Goal: Task Accomplishment & Management: Complete application form

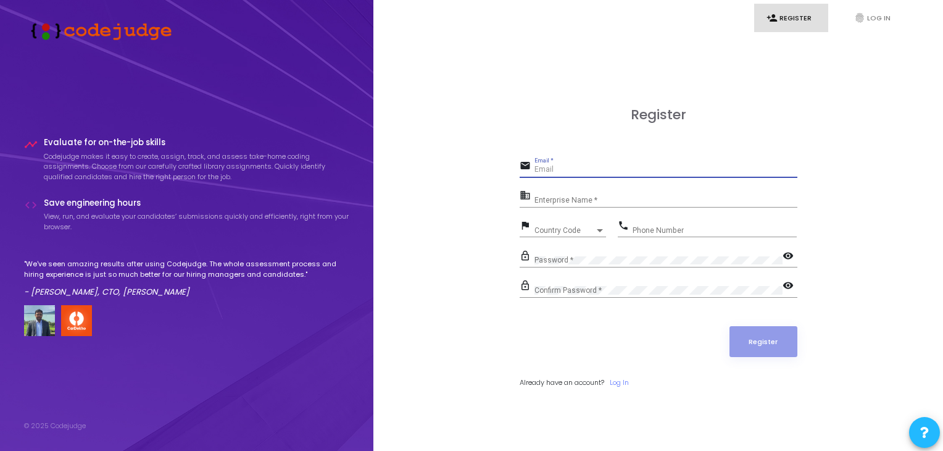
click at [559, 169] on input "Email *" at bounding box center [665, 169] width 263 height 9
type input "[EMAIL_ADDRESS][DOMAIN_NAME]"
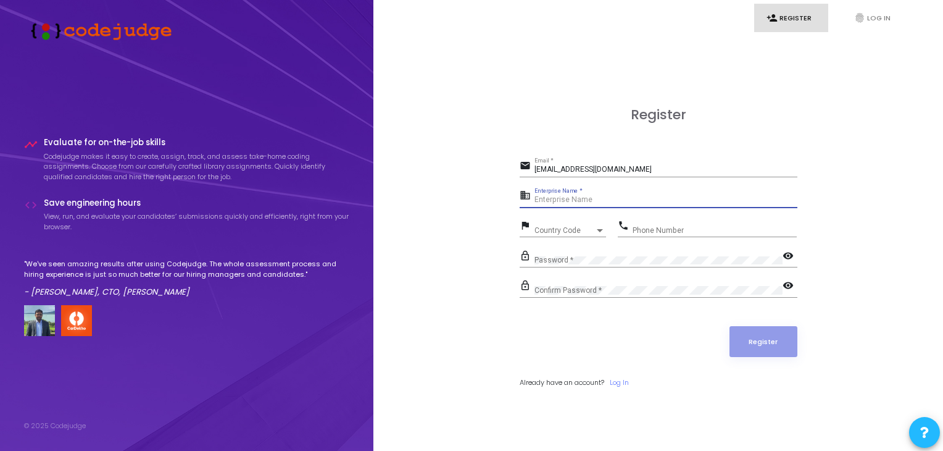
click at [590, 202] on input "Enterprise Name *" at bounding box center [665, 200] width 263 height 9
click at [565, 225] on div "Country Code Country Code" at bounding box center [570, 227] width 72 height 19
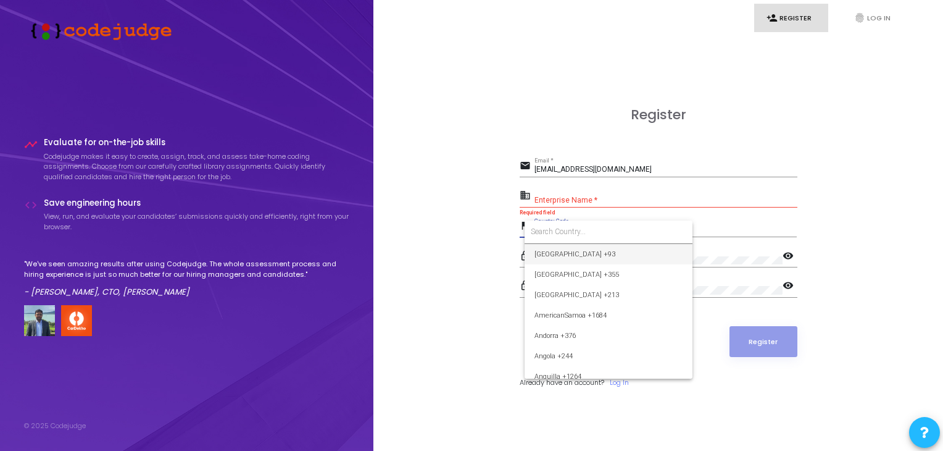
click at [568, 226] on input at bounding box center [609, 231] width 156 height 11
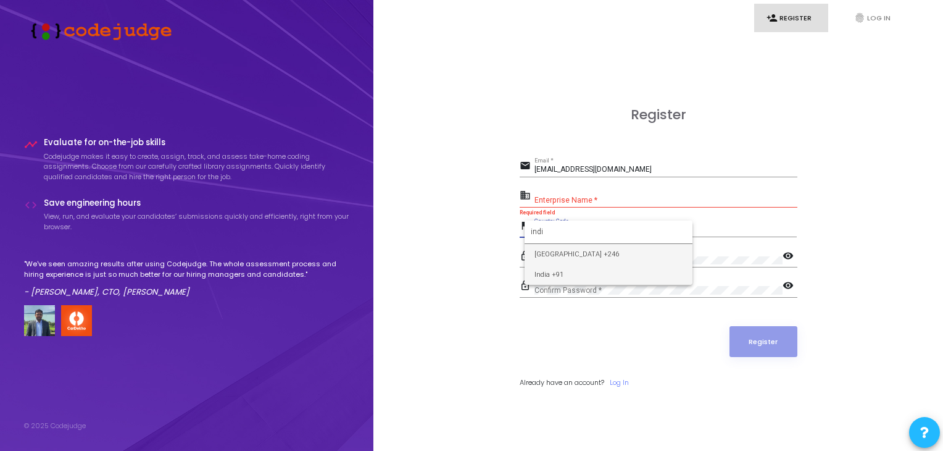
type input "indi"
click at [560, 272] on span "India +91" at bounding box center [608, 274] width 148 height 20
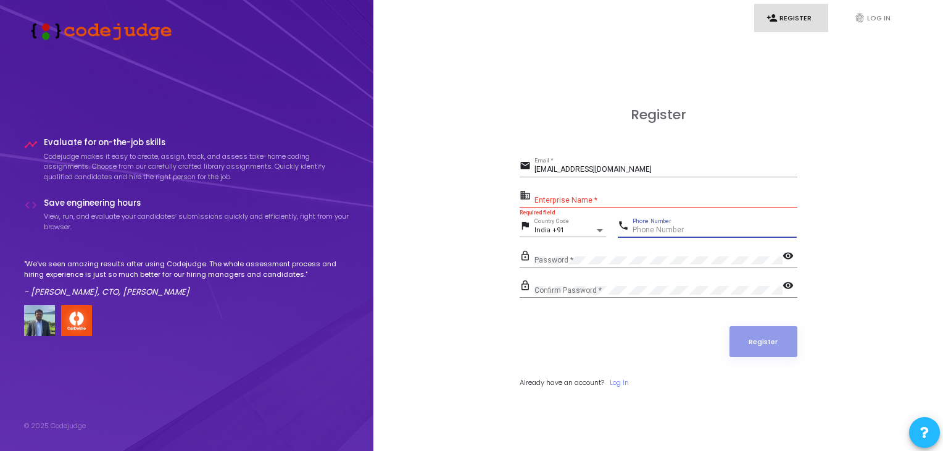
click at [667, 230] on input "Phone Number" at bounding box center [715, 230] width 164 height 9
type input "7735949926"
click at [783, 257] on mat-icon "visibility" at bounding box center [790, 256] width 15 height 15
click at [785, 284] on mat-icon "visibility" at bounding box center [790, 286] width 15 height 15
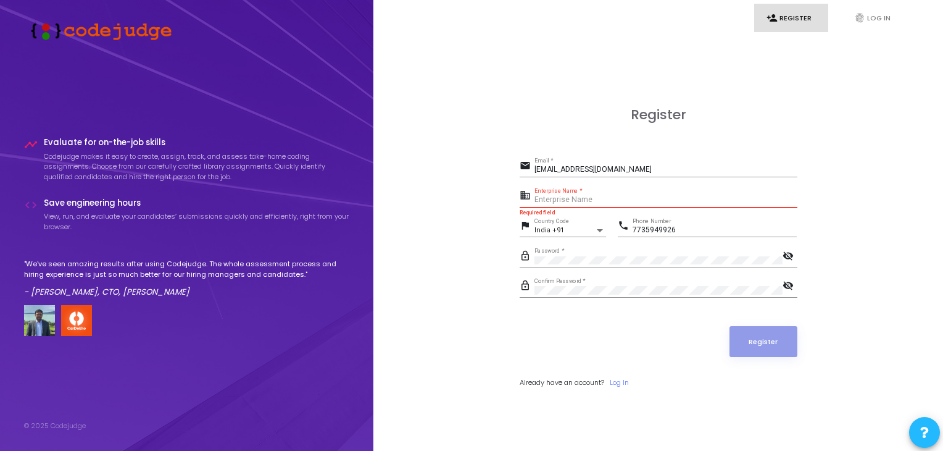
click at [588, 198] on input "Enterprise Name *" at bounding box center [665, 200] width 263 height 9
click at [555, 199] on input "Enterprise Name *" at bounding box center [665, 200] width 263 height 9
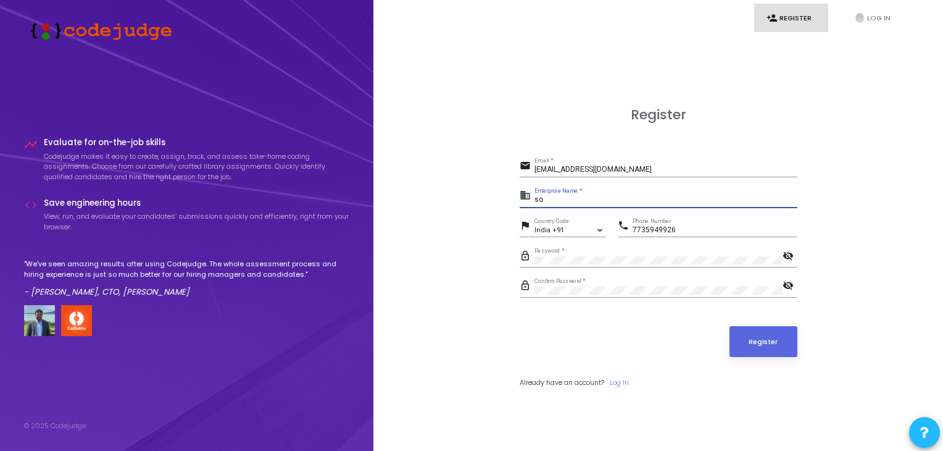
type input "s"
click at [770, 351] on button "Register" at bounding box center [763, 341] width 68 height 31
click at [599, 199] on input "payoneer" at bounding box center [665, 200] width 263 height 9
type input "p"
type input "[EMAIL_ADDRESS][DOMAIN_NAME]"
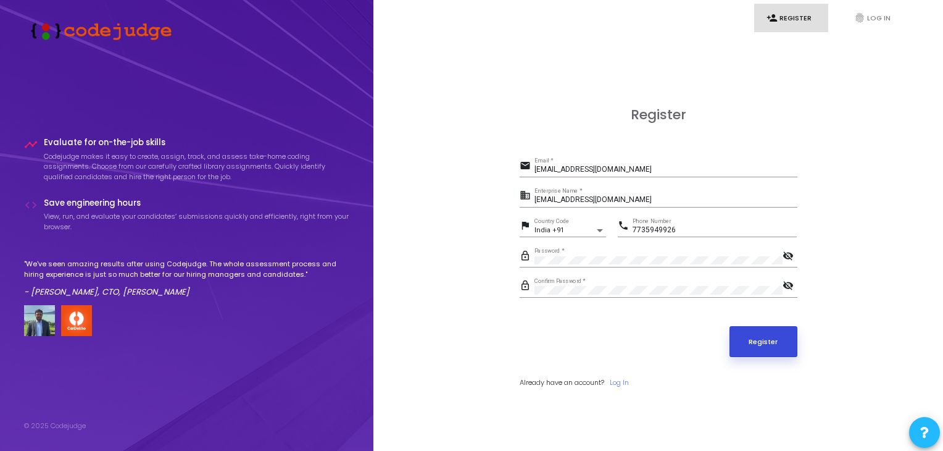
click at [777, 348] on button "Register" at bounding box center [763, 341] width 68 height 31
click at [649, 165] on div "[EMAIL_ADDRESS][DOMAIN_NAME] Email *" at bounding box center [665, 166] width 263 height 19
type input "[PERSON_NAME][EMAIL_ADDRESS][DOMAIN_NAME]"
click at [760, 348] on button "Register" at bounding box center [763, 341] width 68 height 31
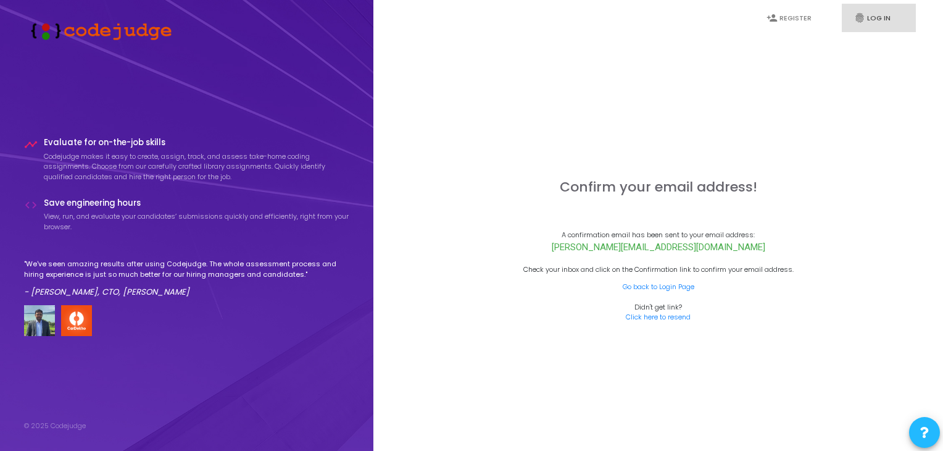
click at [863, 15] on icon "fingerprint" at bounding box center [859, 17] width 11 height 11
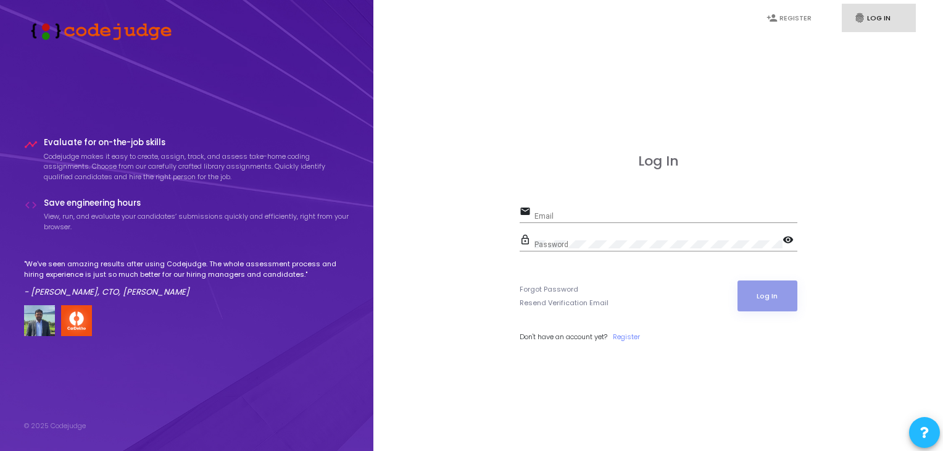
click at [585, 208] on div "Email" at bounding box center [665, 213] width 263 height 19
click at [567, 215] on input "Email" at bounding box center [665, 216] width 263 height 9
type input "[PERSON_NAME][EMAIL_ADDRESS][DOMAIN_NAME]"
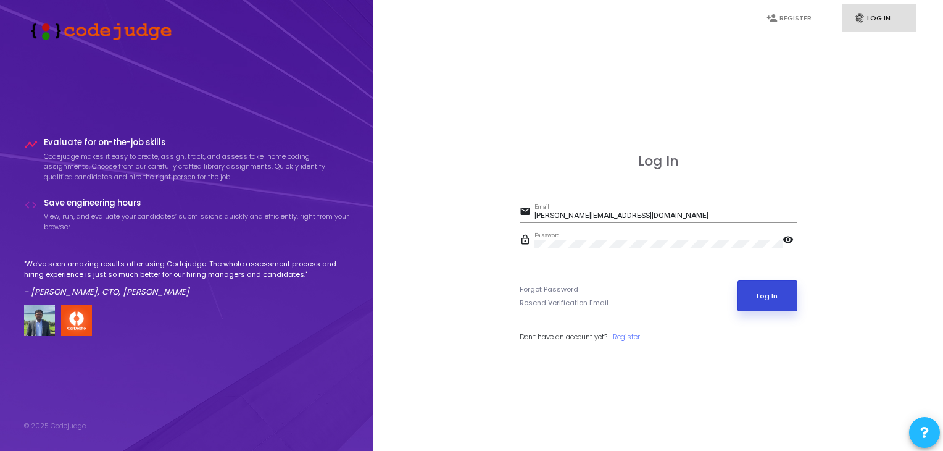
click at [759, 297] on button "Log In" at bounding box center [767, 295] width 60 height 31
click at [749, 300] on button "Log In" at bounding box center [767, 295] width 60 height 31
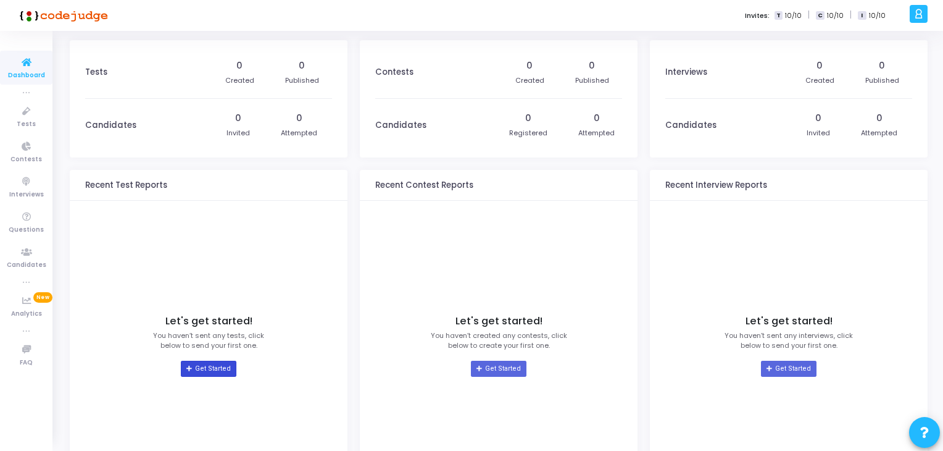
click at [215, 366] on link "Get Started" at bounding box center [208, 368] width 55 height 16
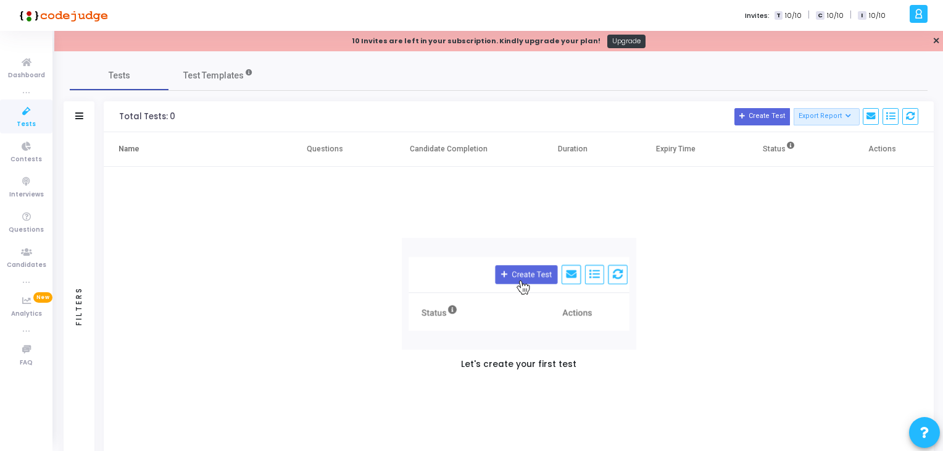
click at [22, 120] on span "Tests" at bounding box center [26, 124] width 19 height 10
click at [24, 67] on icon at bounding box center [27, 62] width 26 height 15
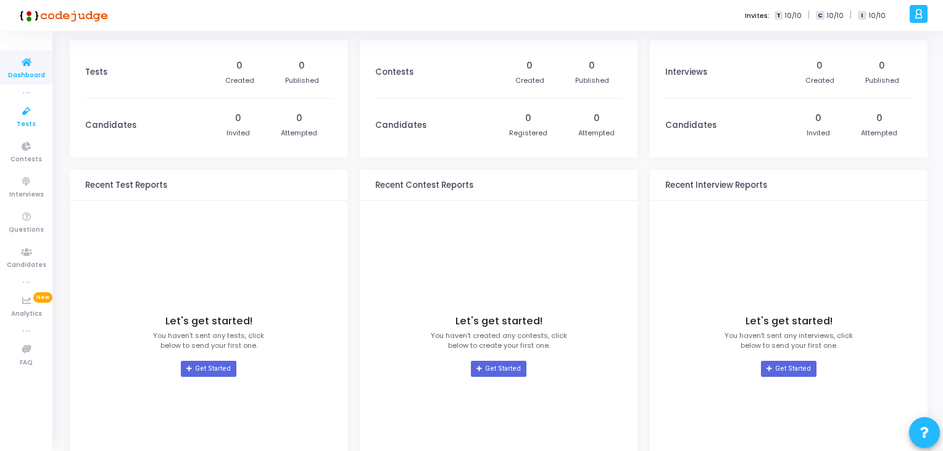
click at [36, 114] on icon at bounding box center [27, 111] width 26 height 15
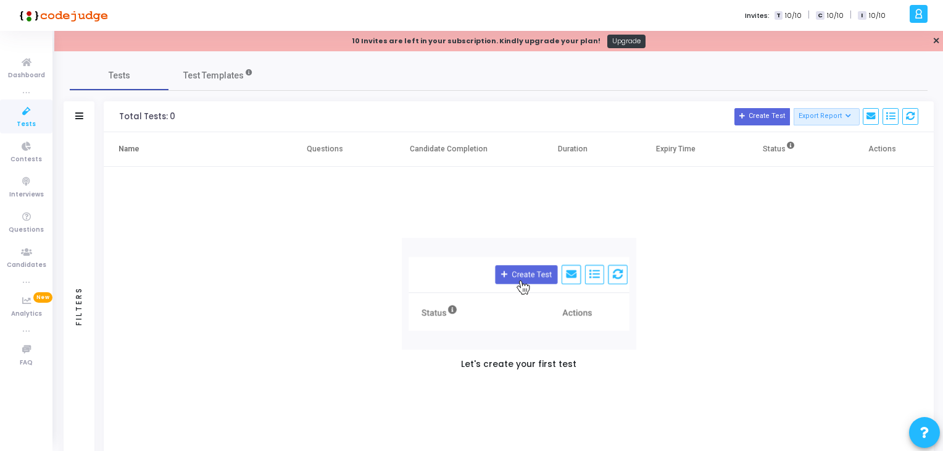
click at [524, 280] on img at bounding box center [519, 294] width 235 height 112
click at [519, 269] on img at bounding box center [519, 294] width 235 height 112
click at [758, 110] on button "Create Test" at bounding box center [762, 116] width 56 height 17
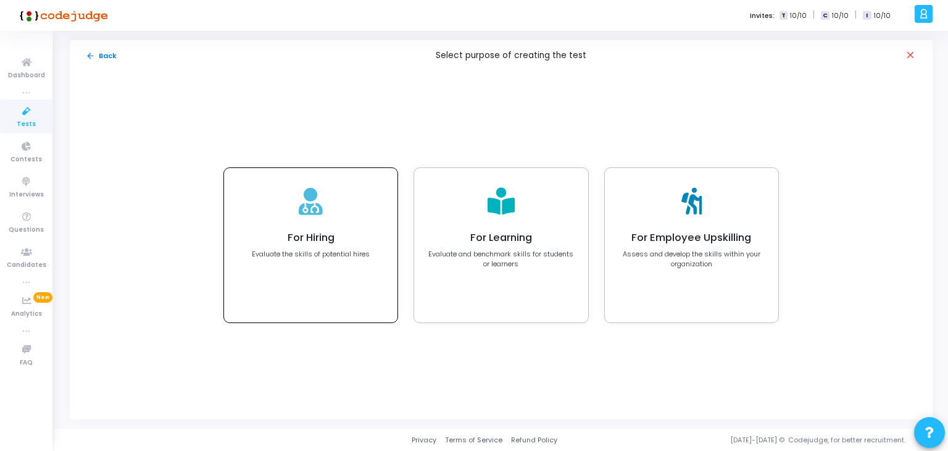
click at [367, 234] on h4 "For Hiring" at bounding box center [311, 237] width 118 height 12
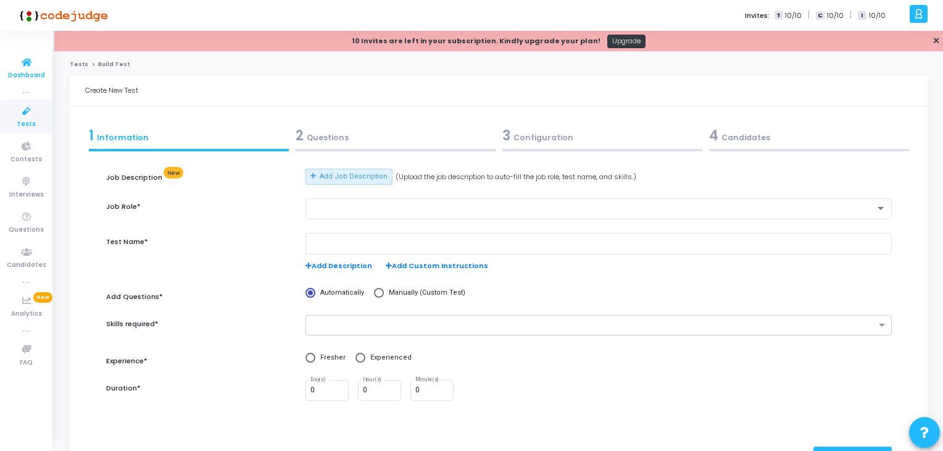
click at [22, 76] on span "Dashboard" at bounding box center [26, 75] width 37 height 10
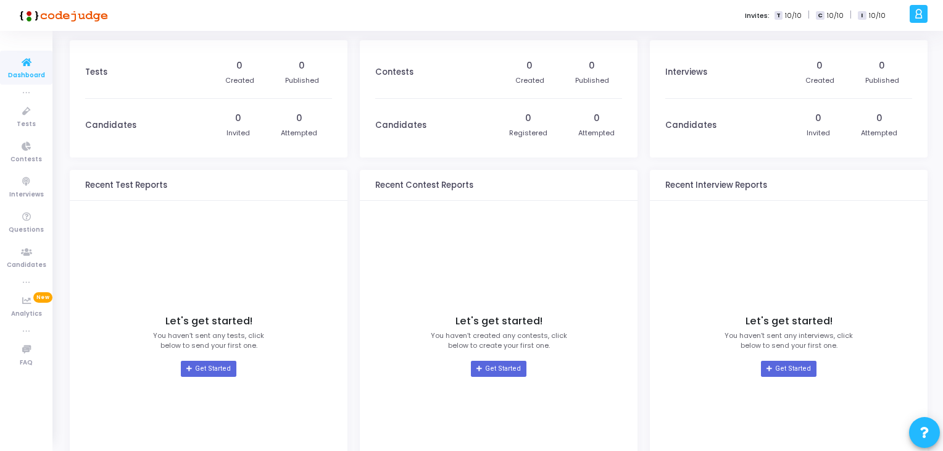
click at [916, 12] on icon at bounding box center [918, 14] width 9 height 14
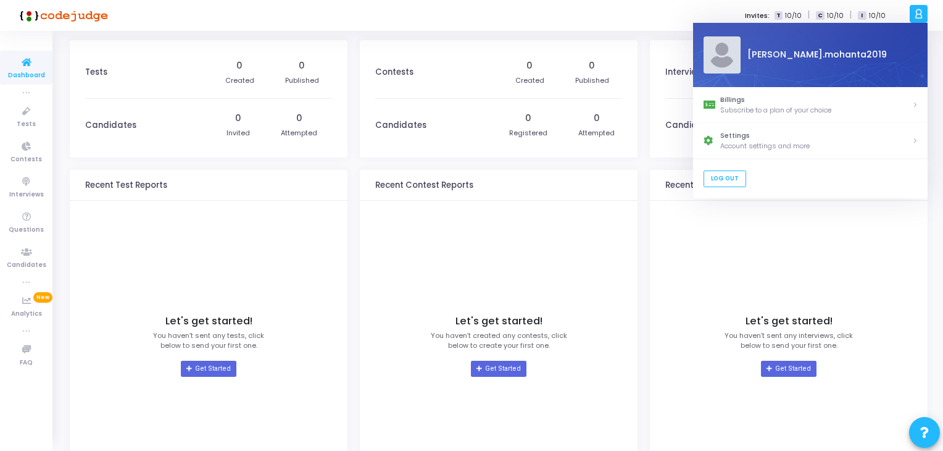
click at [757, 53] on div "[PERSON_NAME].mohanta2019" at bounding box center [828, 55] width 177 height 13
click at [733, 269] on div "Let's get started! You haven’t sent any interviews, click below to send your fi…" at bounding box center [788, 346] width 247 height 278
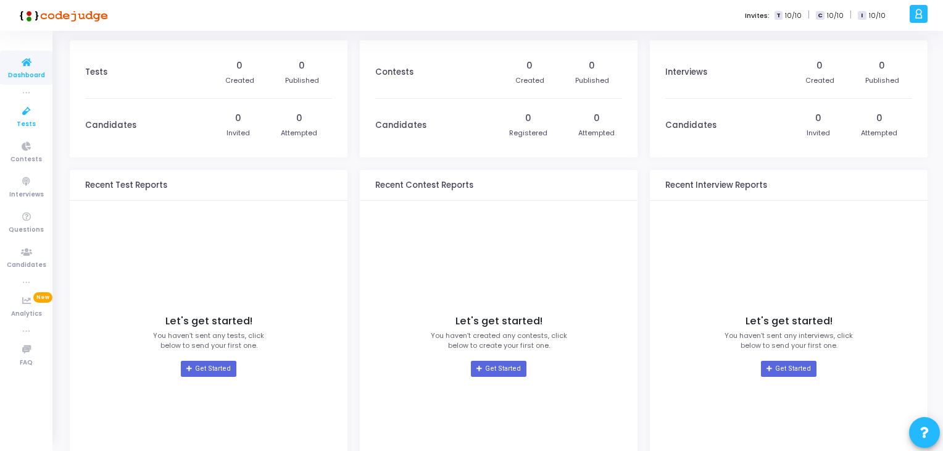
click at [27, 119] on span "Tests" at bounding box center [26, 124] width 19 height 10
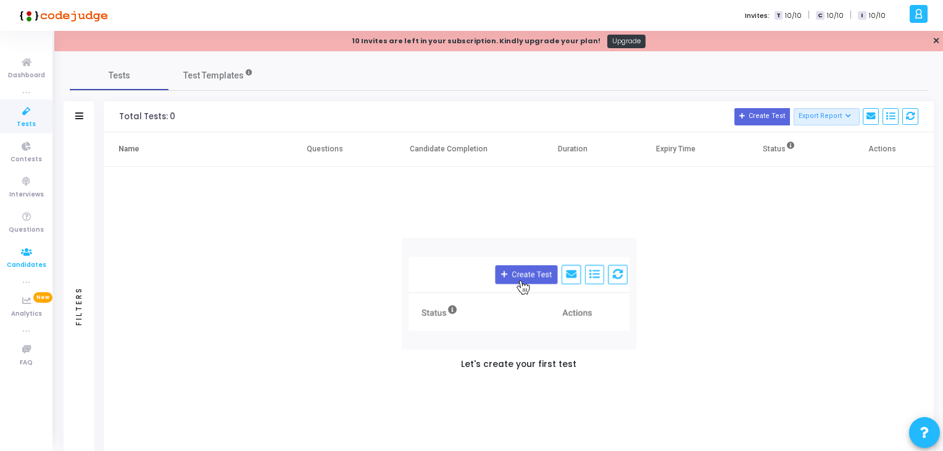
click at [27, 254] on icon at bounding box center [27, 251] width 26 height 15
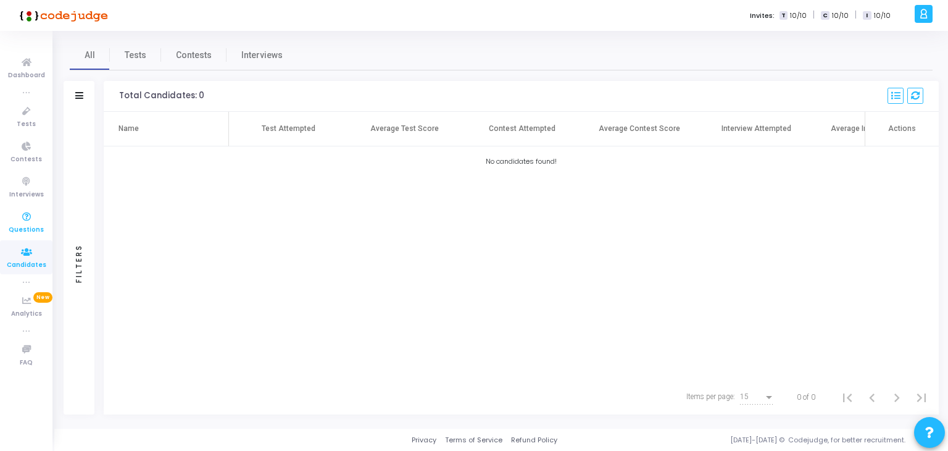
click at [26, 223] on icon at bounding box center [27, 216] width 26 height 15
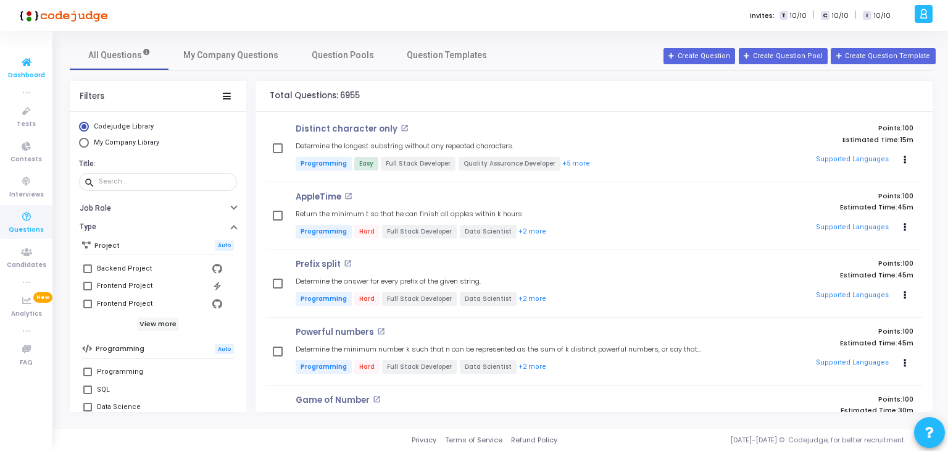
click at [22, 73] on span "Dashboard" at bounding box center [26, 75] width 37 height 10
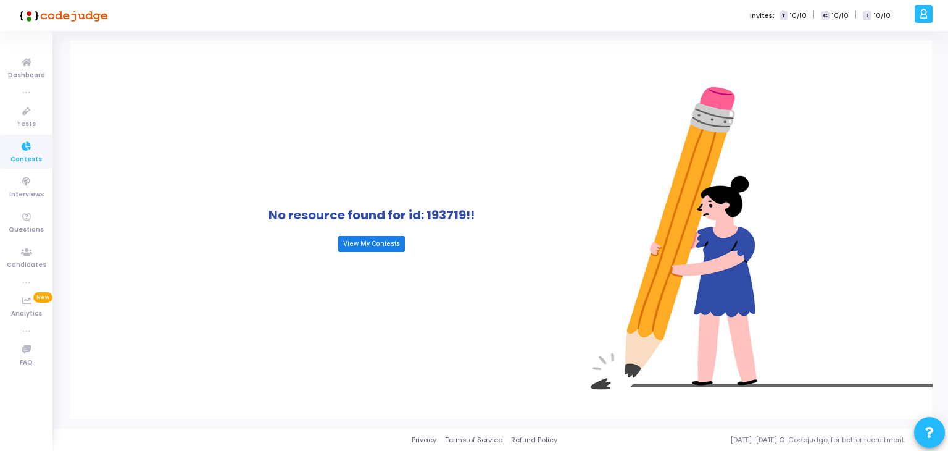
click at [365, 238] on link "View My Contests" at bounding box center [371, 244] width 67 height 16
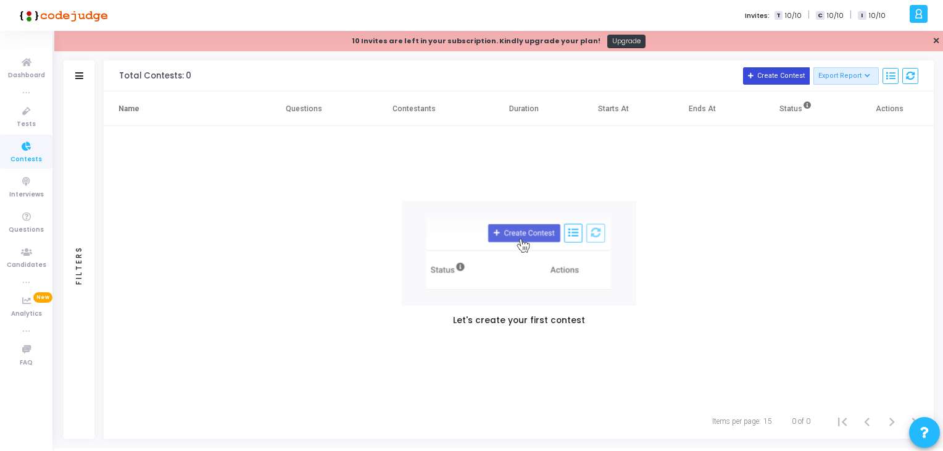
click at [789, 77] on button "Create Contest" at bounding box center [776, 75] width 67 height 17
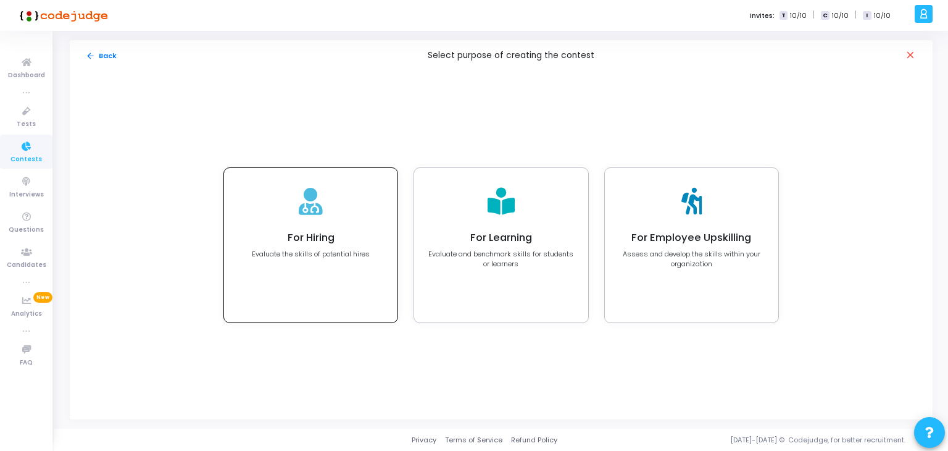
click at [301, 256] on p "Evaluate the skills of potential hires" at bounding box center [311, 254] width 118 height 10
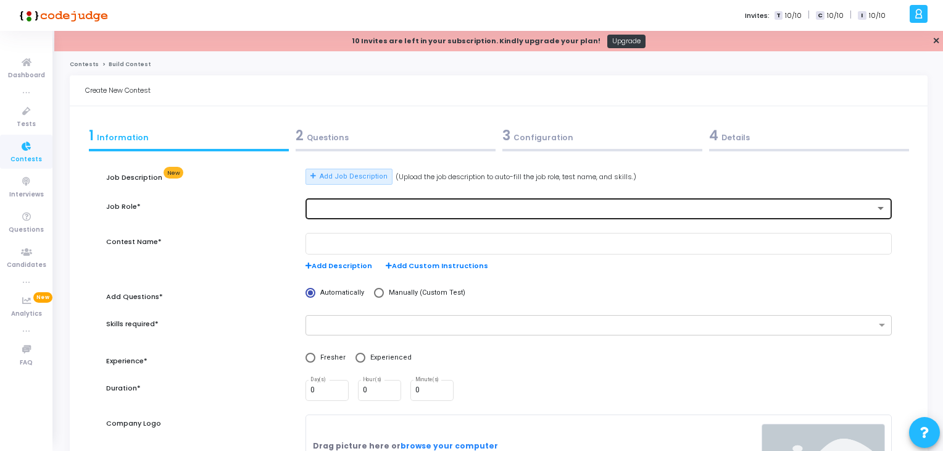
click at [341, 201] on div at bounding box center [598, 207] width 576 height 23
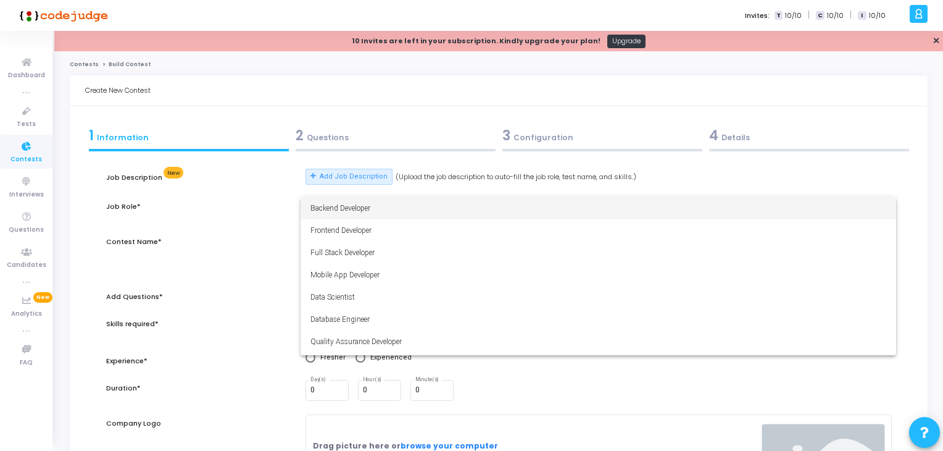
click at [287, 188] on div at bounding box center [471, 225] width 943 height 451
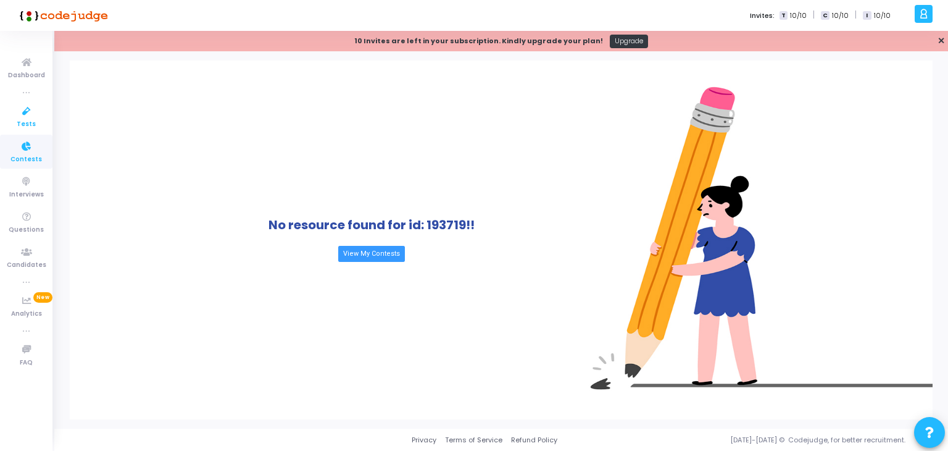
click at [25, 117] on icon at bounding box center [27, 111] width 26 height 15
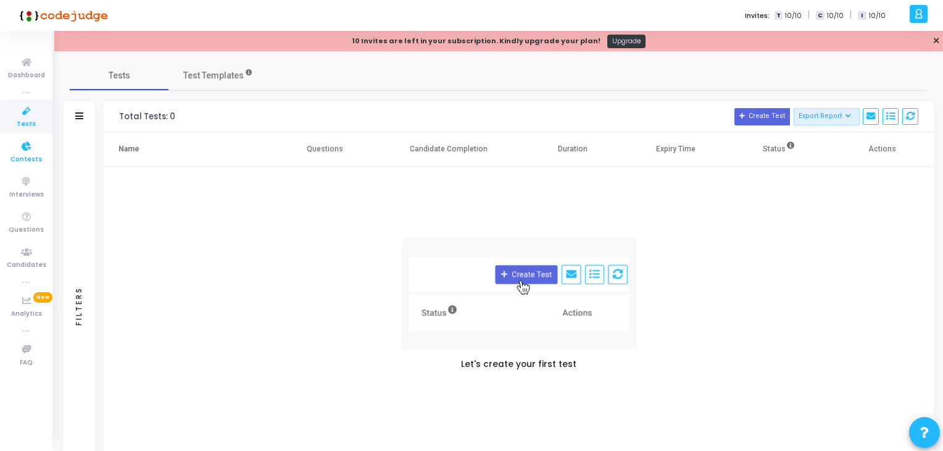
click at [23, 151] on icon at bounding box center [27, 146] width 26 height 15
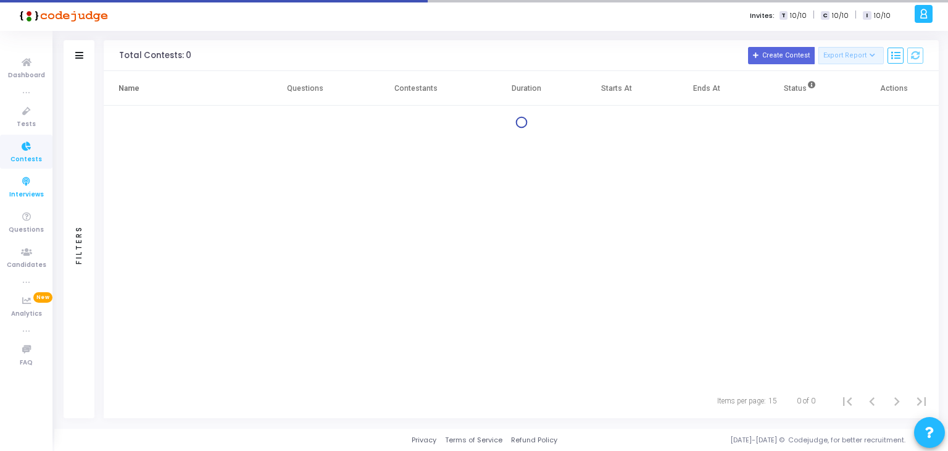
click at [30, 186] on icon at bounding box center [27, 181] width 26 height 15
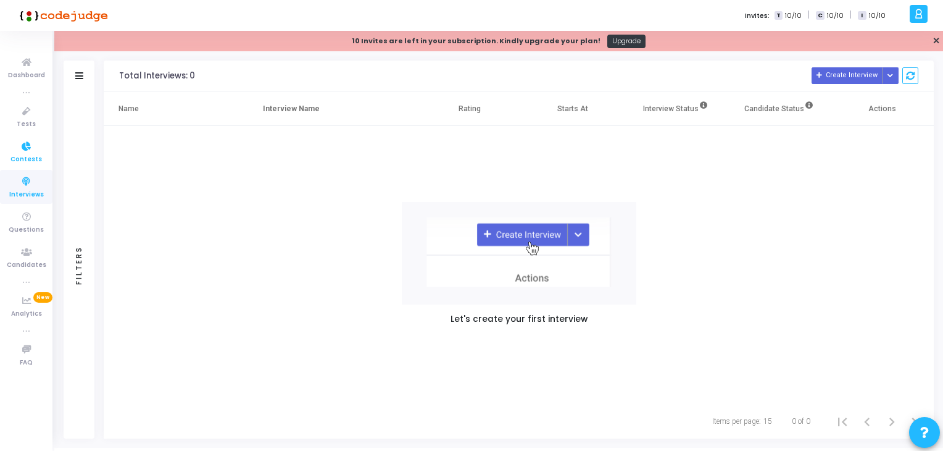
click at [25, 154] on span "Contests" at bounding box center [25, 159] width 31 height 10
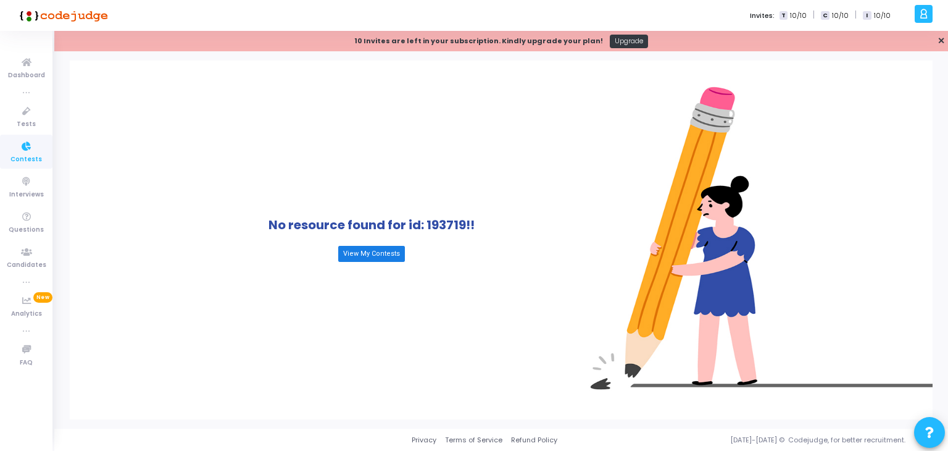
click at [383, 254] on link "View My Contests" at bounding box center [371, 254] width 67 height 16
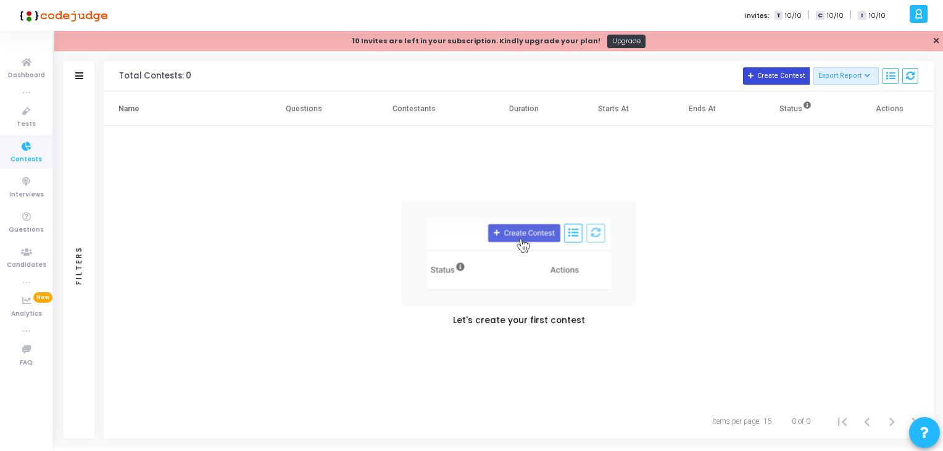
click at [762, 76] on button "Create Contest" at bounding box center [776, 75] width 67 height 17
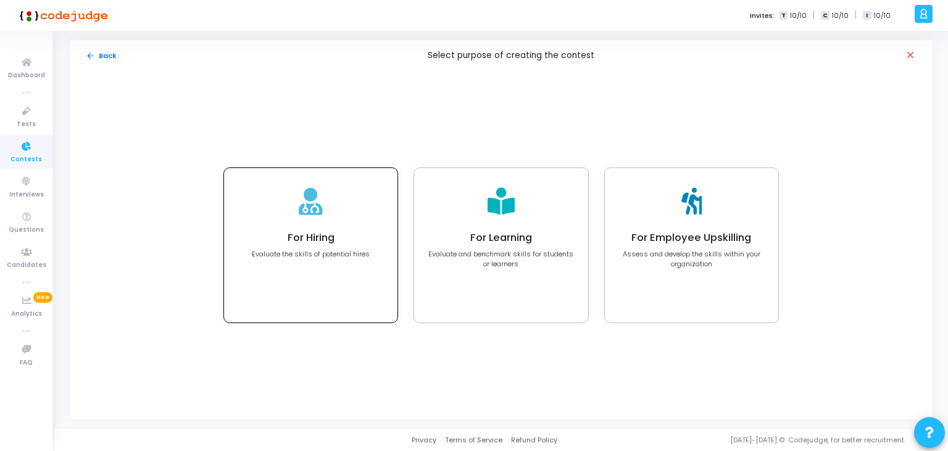
click at [386, 254] on div "For Hiring Evaluate the skills of potential hires" at bounding box center [310, 245] width 173 height 154
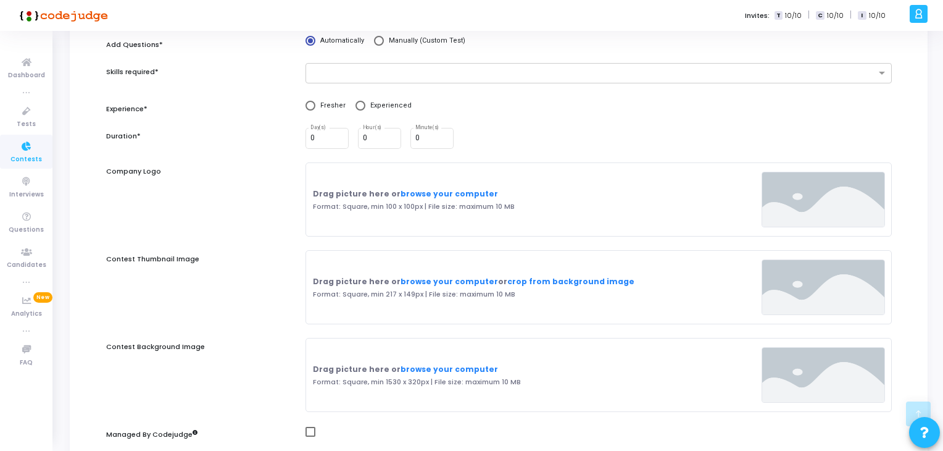
scroll to position [384, 0]
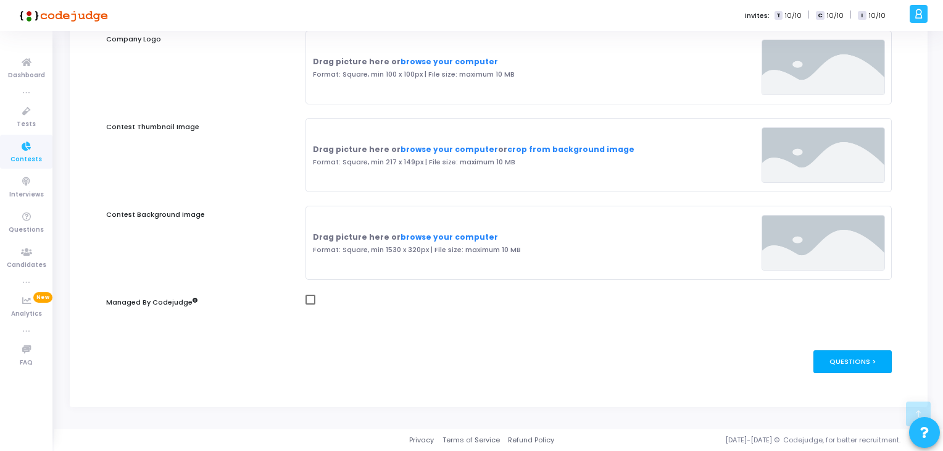
click at [844, 362] on div "Questions >" at bounding box center [852, 361] width 78 height 23
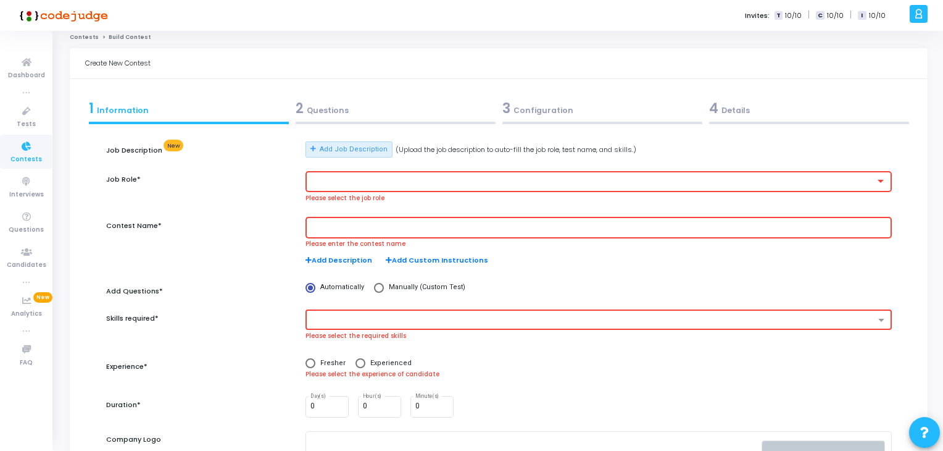
scroll to position [0, 0]
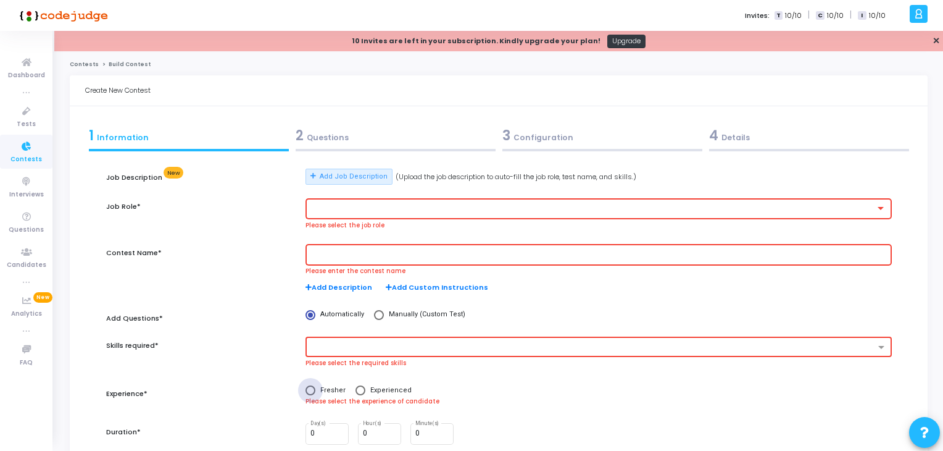
click at [309, 389] on span at bounding box center [310, 390] width 10 height 10
click at [309, 389] on input "Fresher" at bounding box center [310, 390] width 10 height 10
radio input "true"
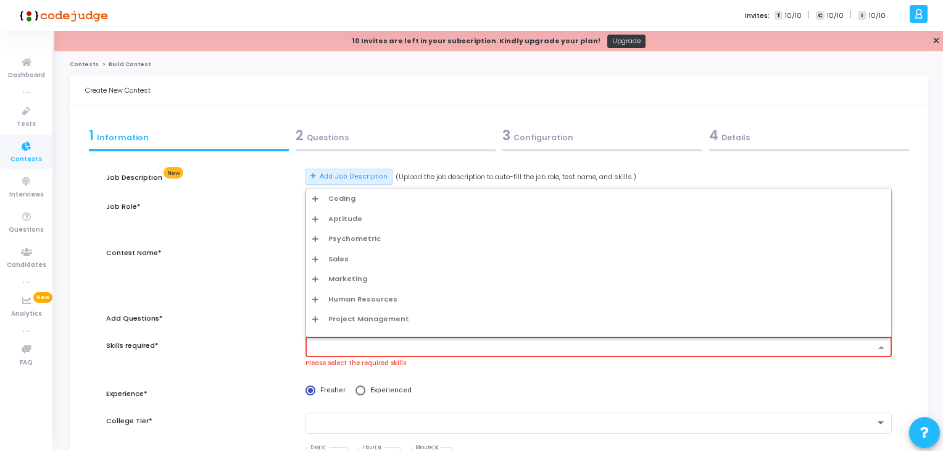
click at [338, 354] on div at bounding box center [593, 349] width 564 height 12
click at [340, 214] on div "Aptitude" at bounding box center [598, 219] width 585 height 20
click at [314, 218] on icon "Options list" at bounding box center [315, 218] width 6 height 7
click at [335, 238] on div "Aptitude" at bounding box center [602, 238] width 565 height 10
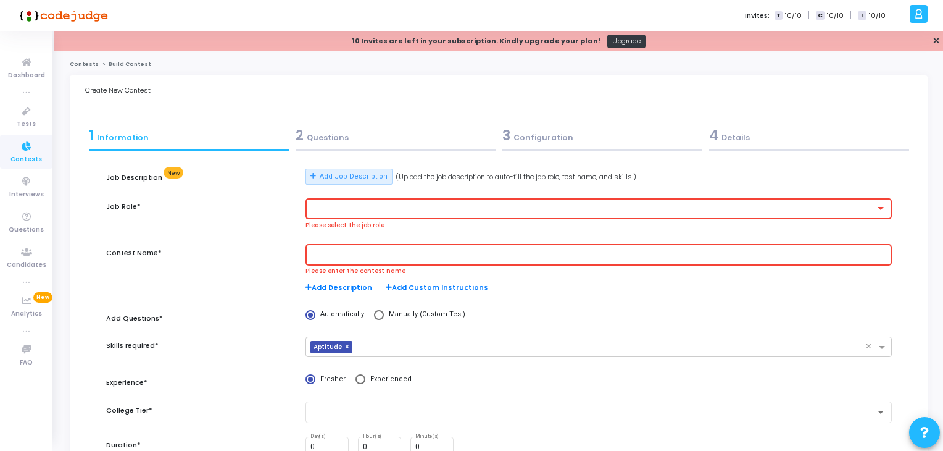
click at [332, 254] on input "text" at bounding box center [598, 254] width 576 height 9
click at [330, 199] on div at bounding box center [598, 207] width 576 height 23
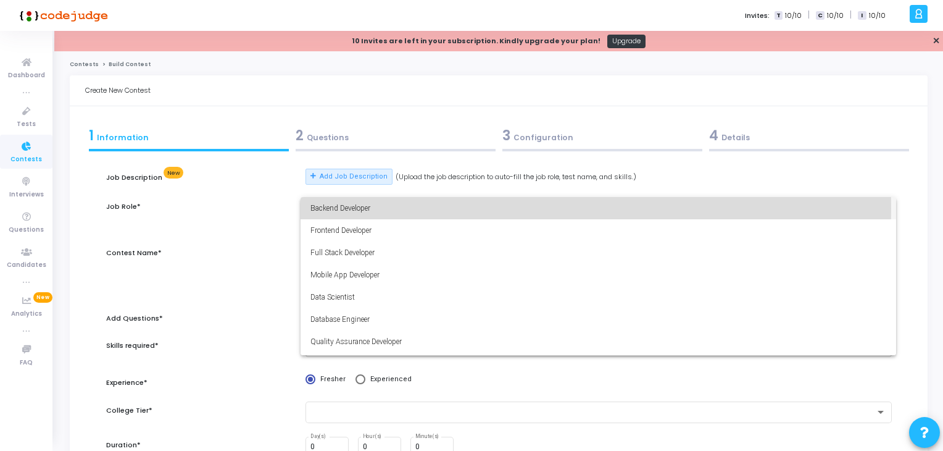
click at [334, 208] on span "Backend Developer" at bounding box center [598, 208] width 576 height 22
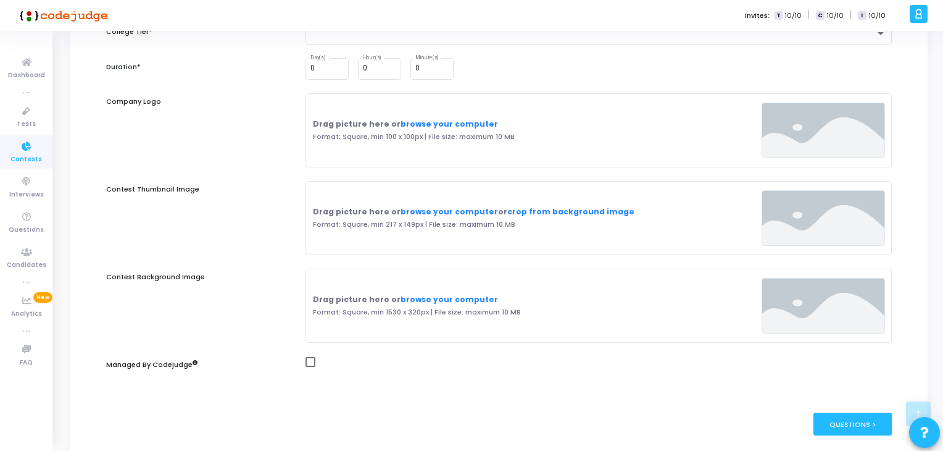
scroll to position [430, 0]
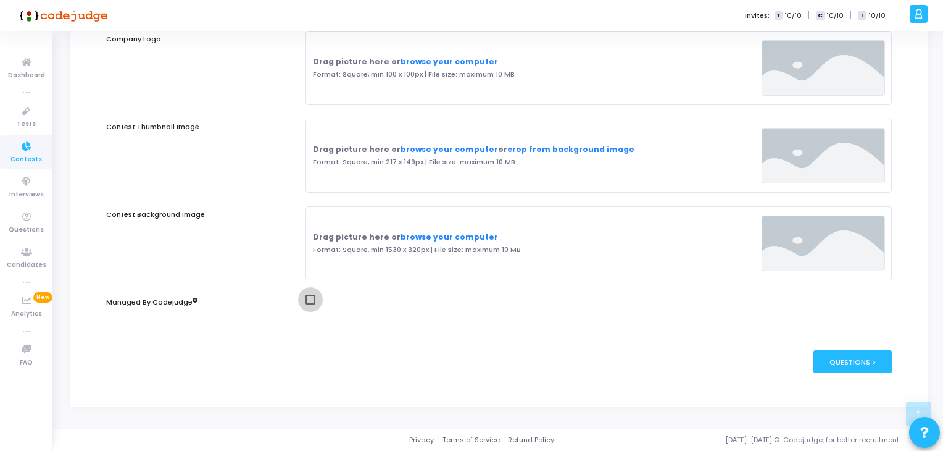
click at [310, 299] on span at bounding box center [310, 299] width 10 height 10
click at [310, 304] on input "checkbox" at bounding box center [310, 304] width 1 height 1
checkbox input "true"
click at [852, 353] on div "Questions >" at bounding box center [852, 361] width 78 height 23
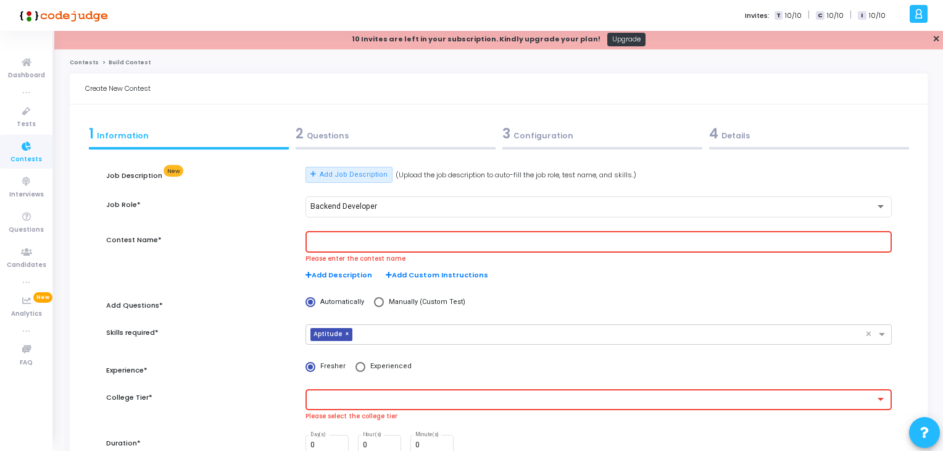
scroll to position [0, 0]
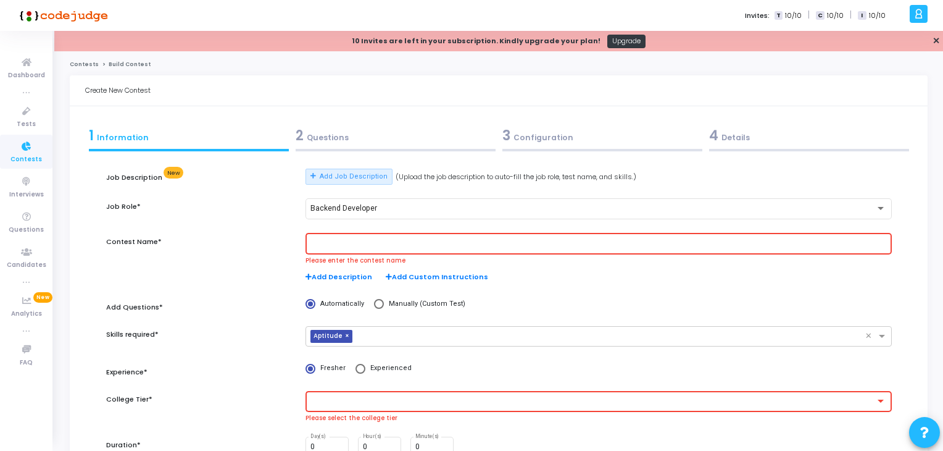
click at [476, 238] on div at bounding box center [598, 242] width 576 height 23
